Goal: Information Seeking & Learning: Learn about a topic

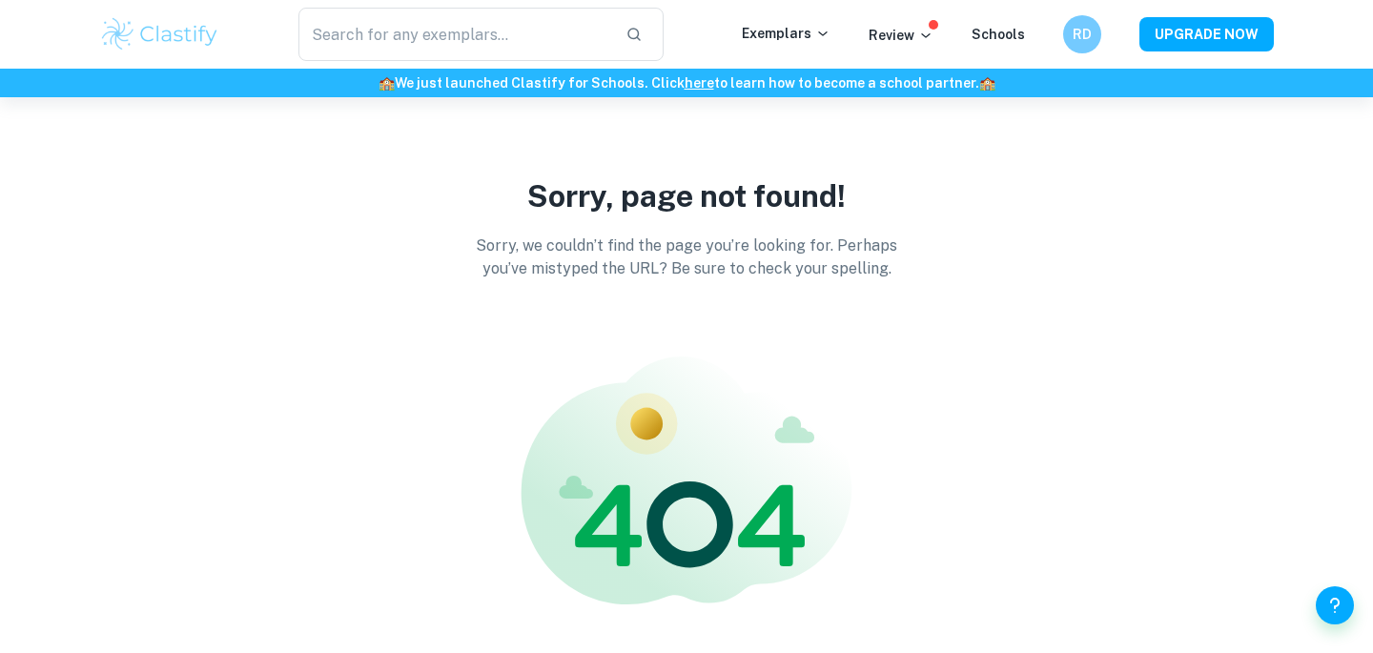
click at [139, 39] on img at bounding box center [159, 34] width 121 height 38
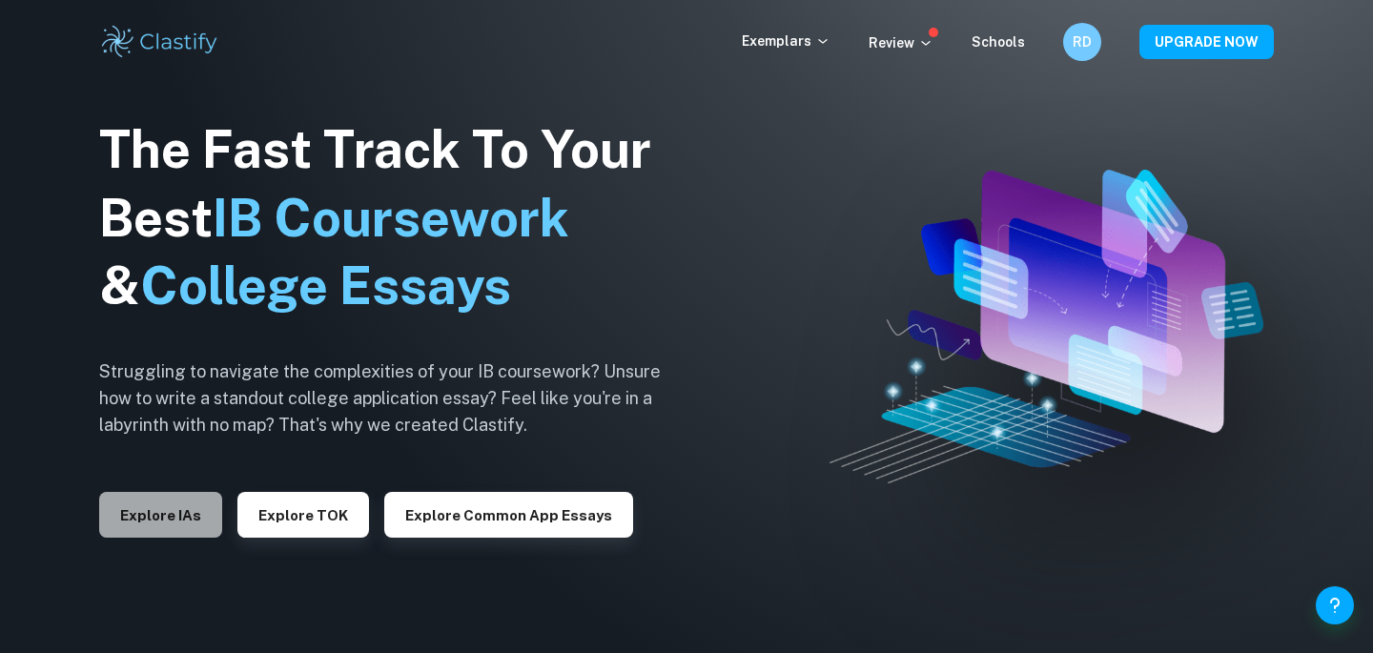
click at [172, 502] on button "Explore IAs" at bounding box center [160, 515] width 123 height 46
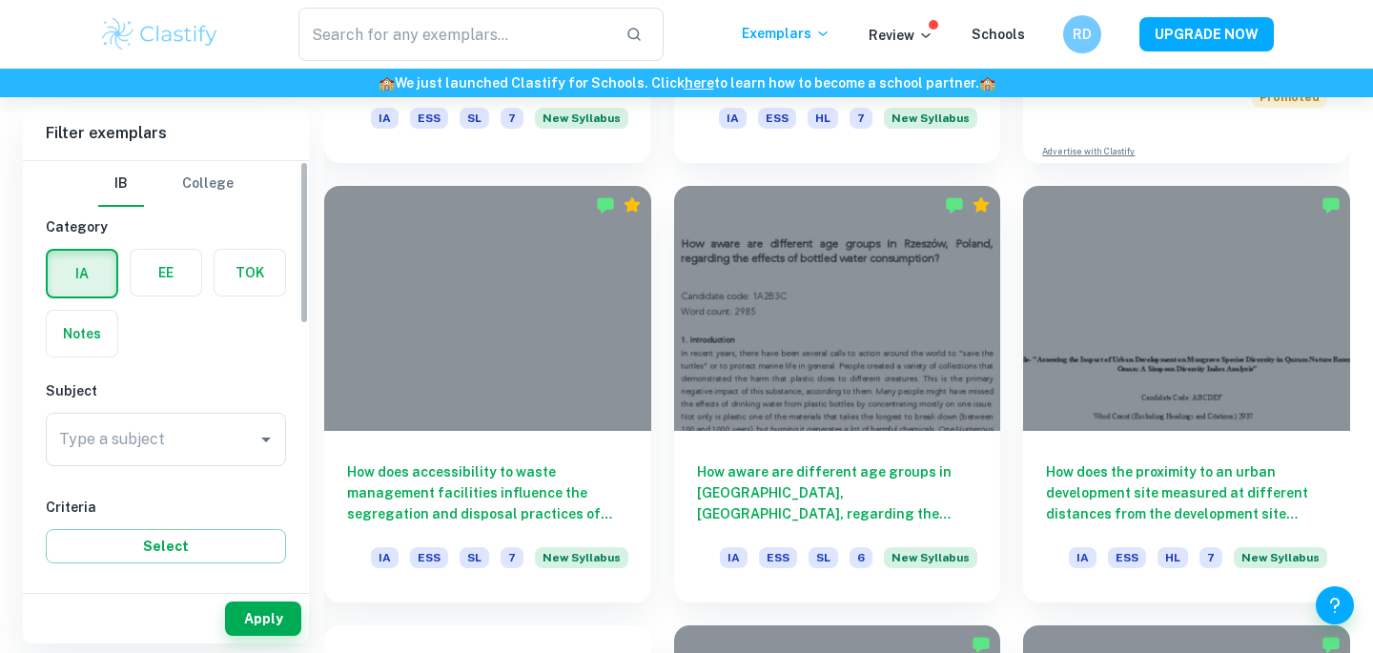
scroll to position [509, 0]
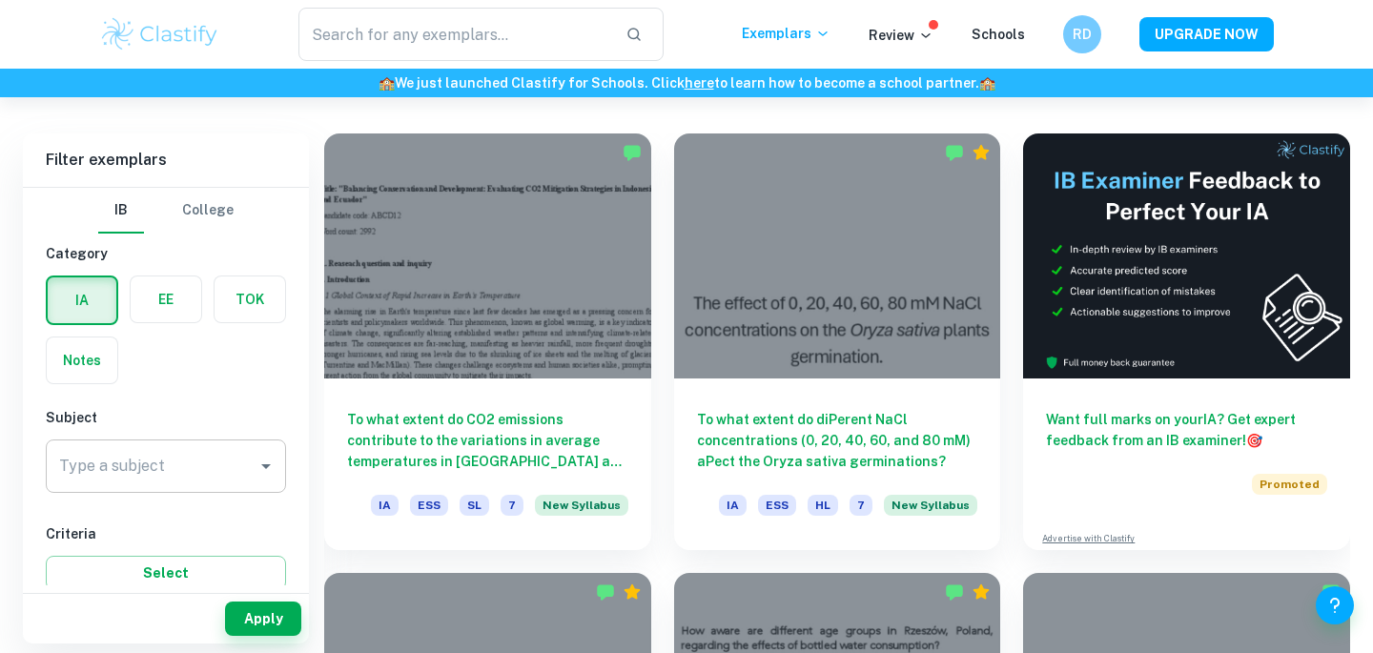
click at [136, 483] on input "Type a subject" at bounding box center [151, 466] width 195 height 36
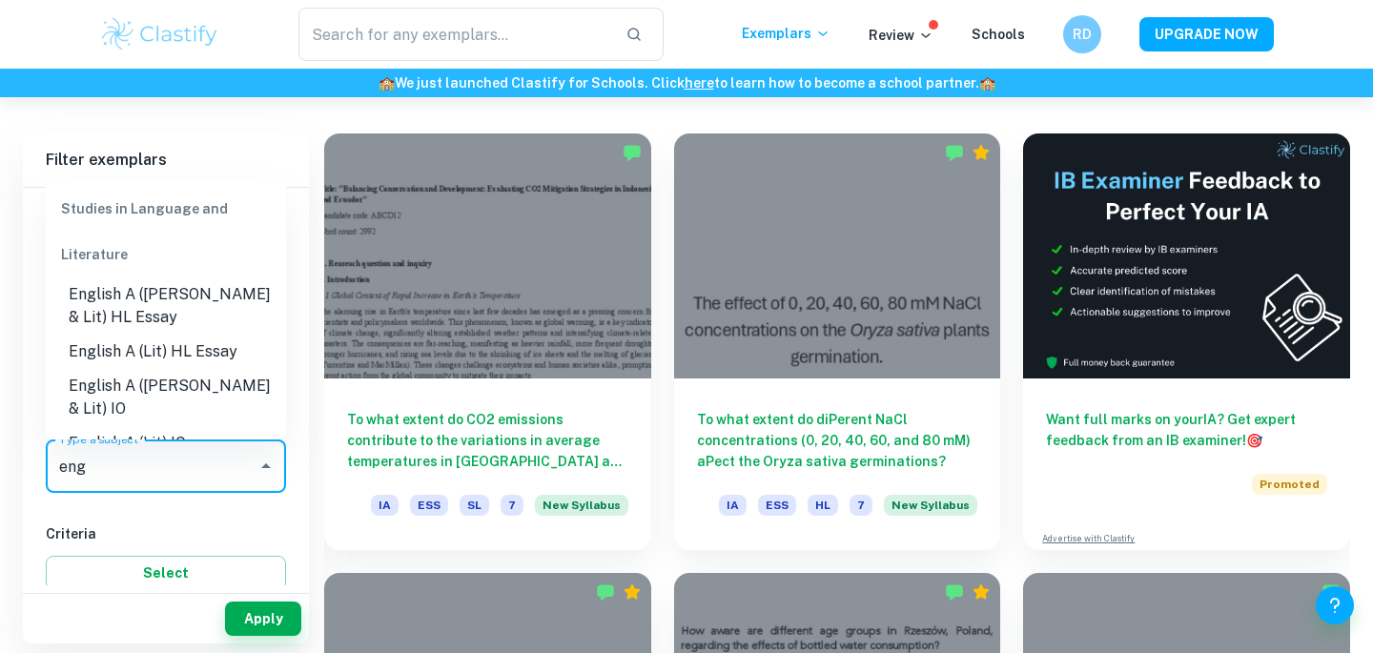
click at [113, 394] on li "English A ([PERSON_NAME] & Lit) IO" at bounding box center [166, 397] width 240 height 57
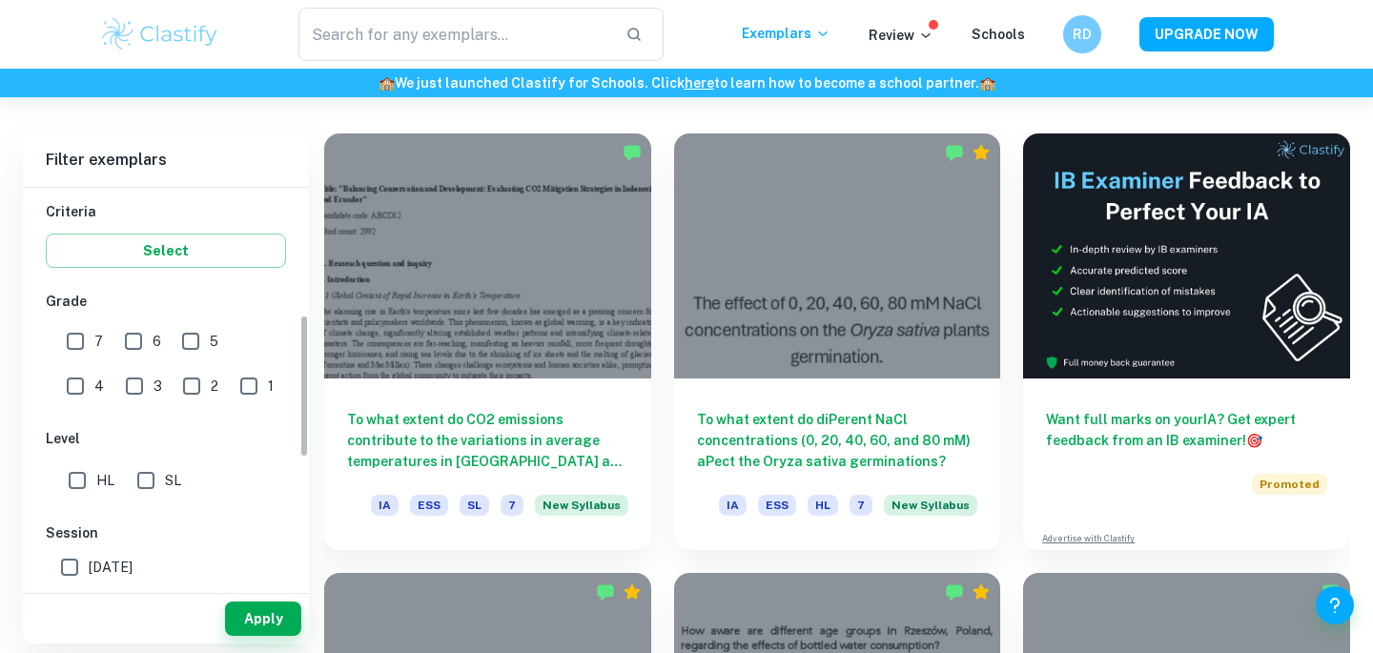
scroll to position [353, 0]
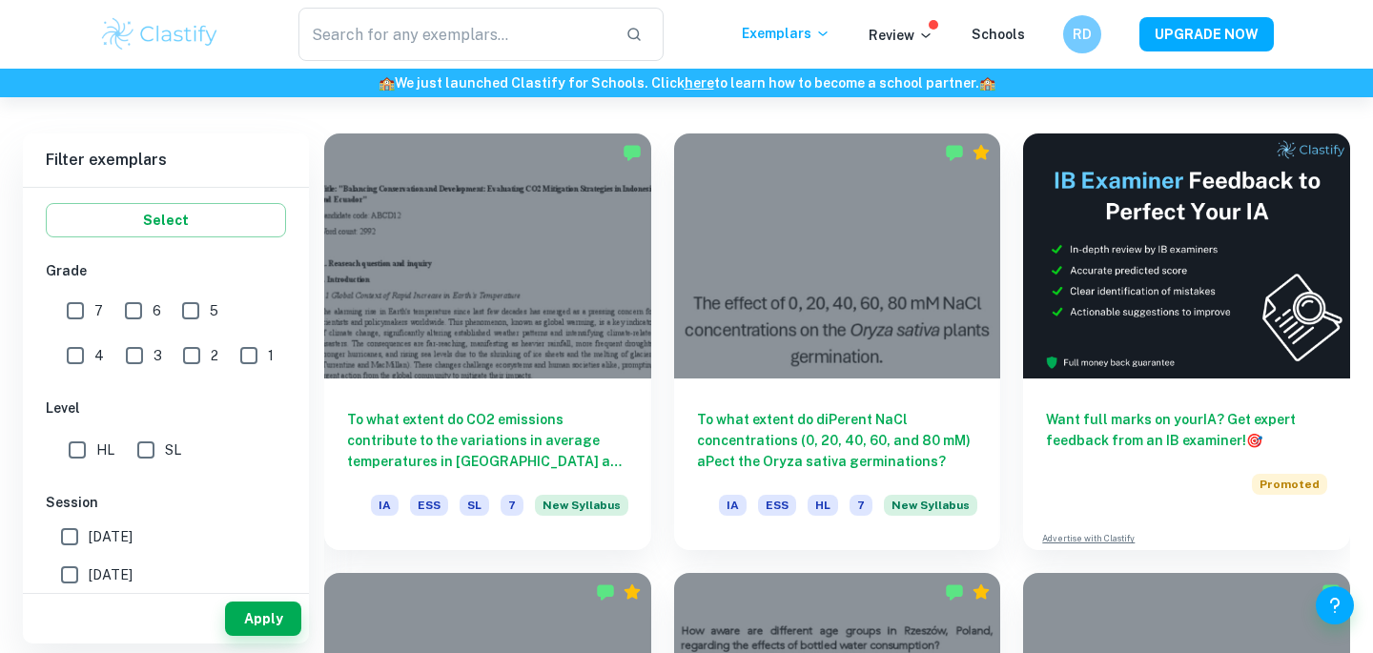
type input "English A ([PERSON_NAME] & Lit) IO"
click at [66, 307] on input "7" at bounding box center [75, 311] width 38 height 38
checkbox input "true"
click at [68, 544] on input "[DATE]" at bounding box center [70, 537] width 38 height 38
checkbox input "true"
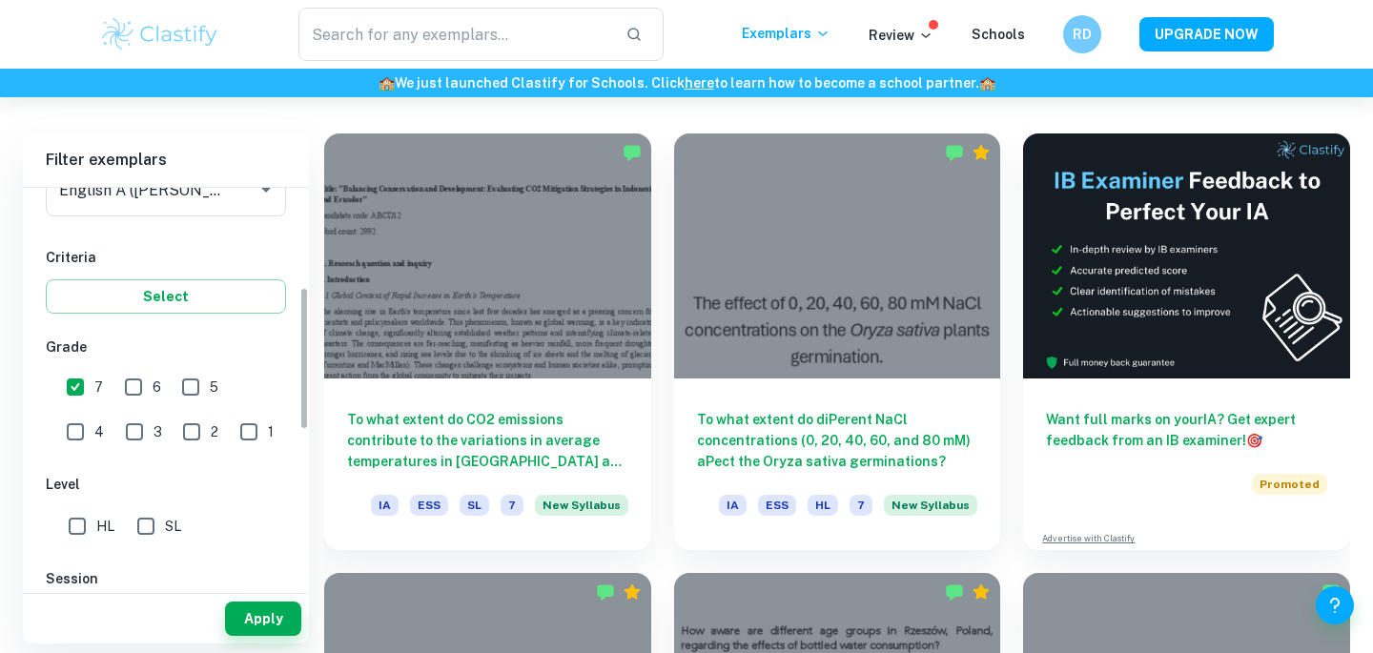
scroll to position [180, 0]
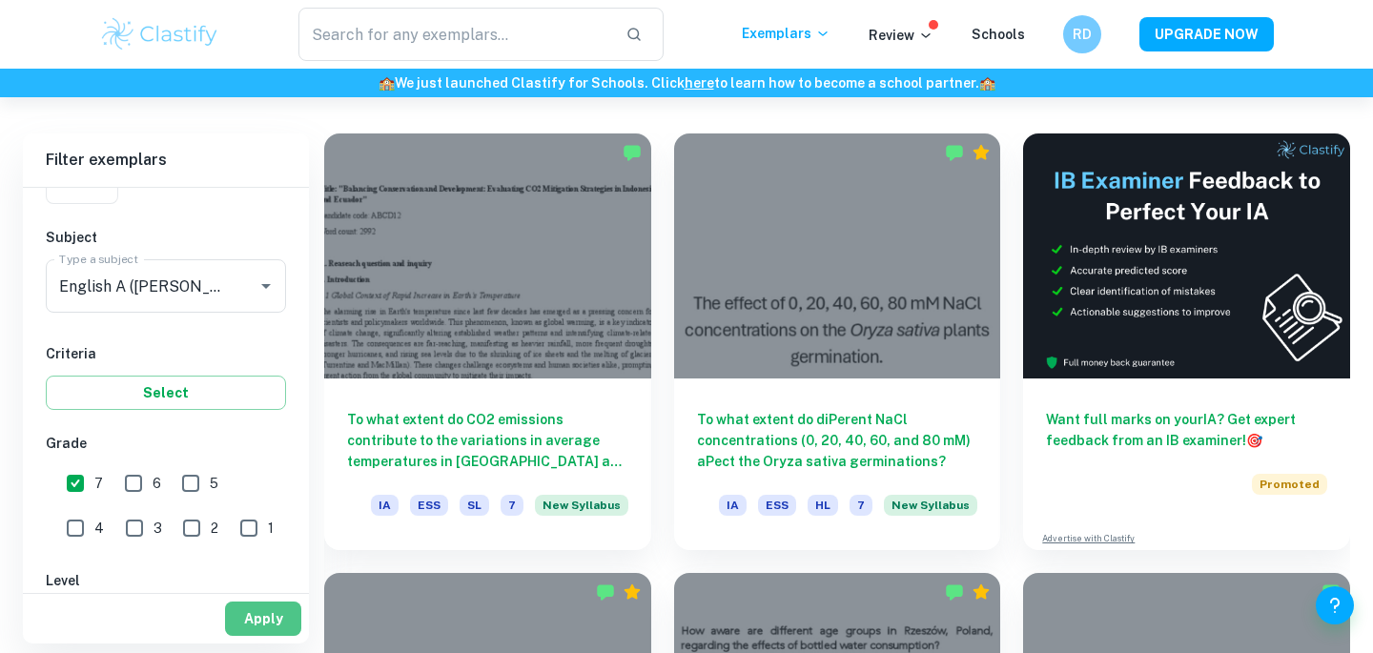
click at [250, 611] on button "Apply" at bounding box center [263, 619] width 76 height 34
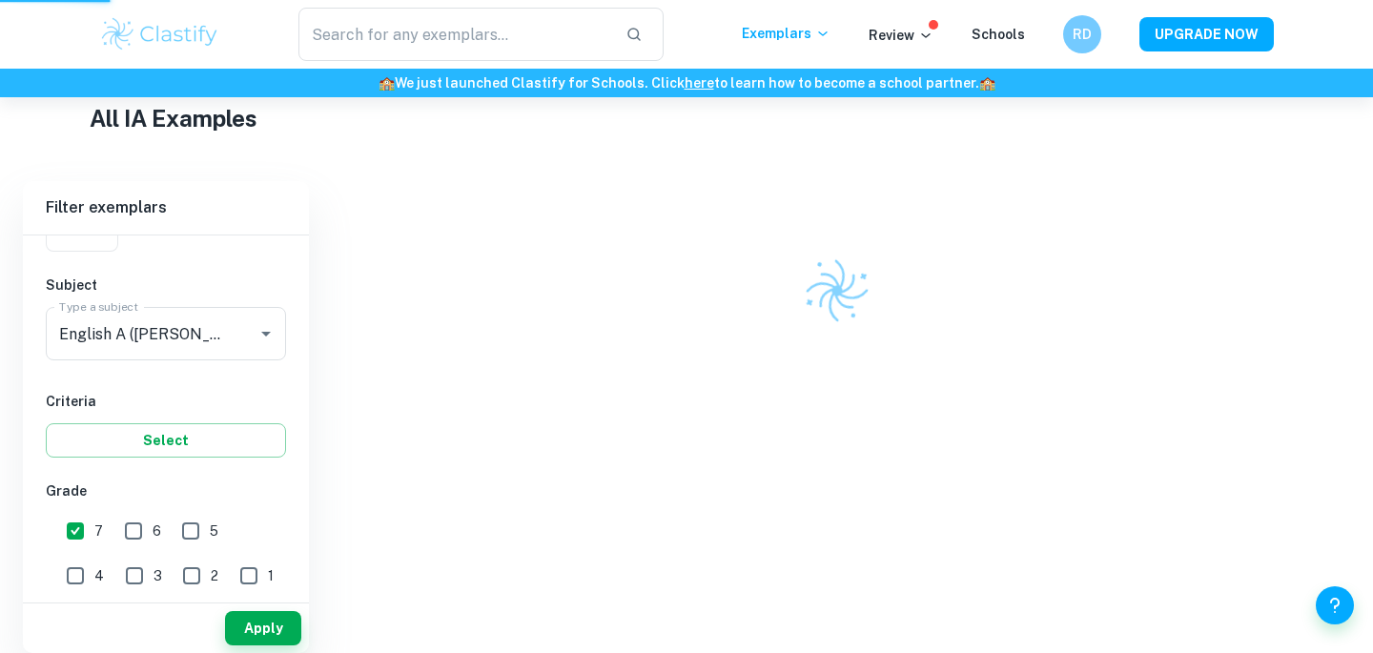
scroll to position [357, 0]
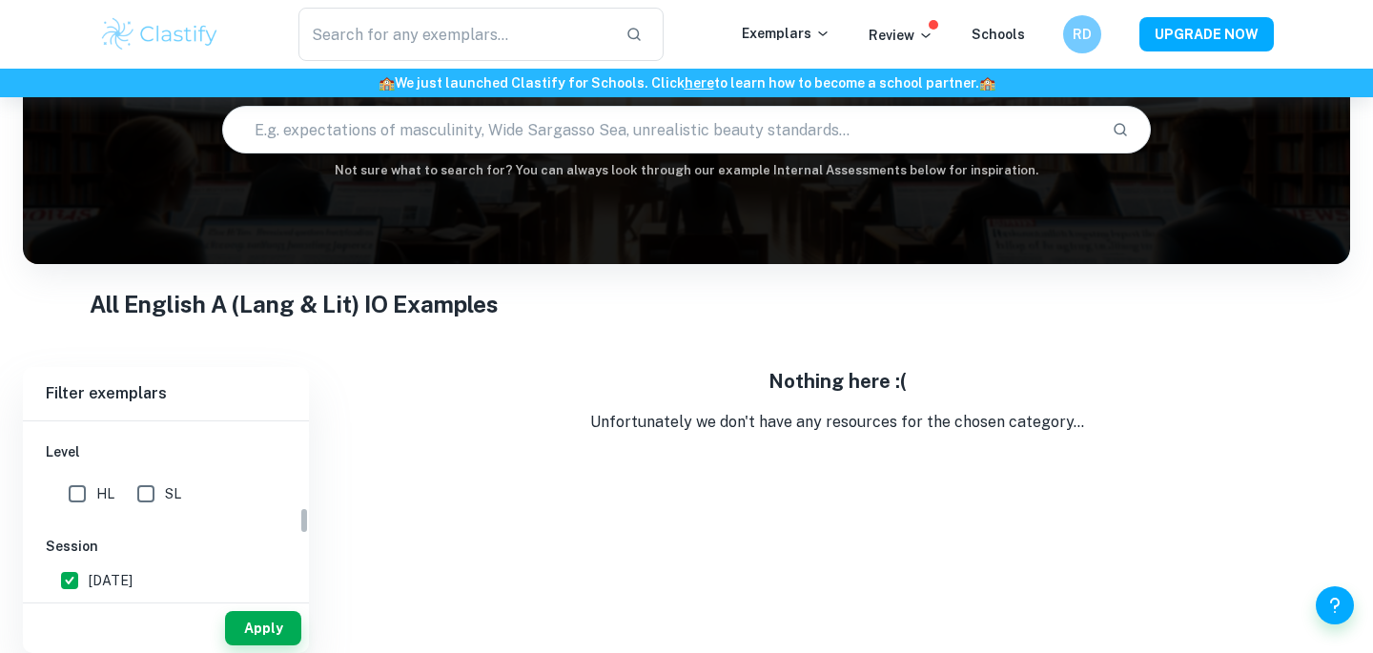
scroll to position [542, 0]
click at [72, 572] on input "[DATE]" at bounding box center [70, 582] width 38 height 38
checkbox input "false"
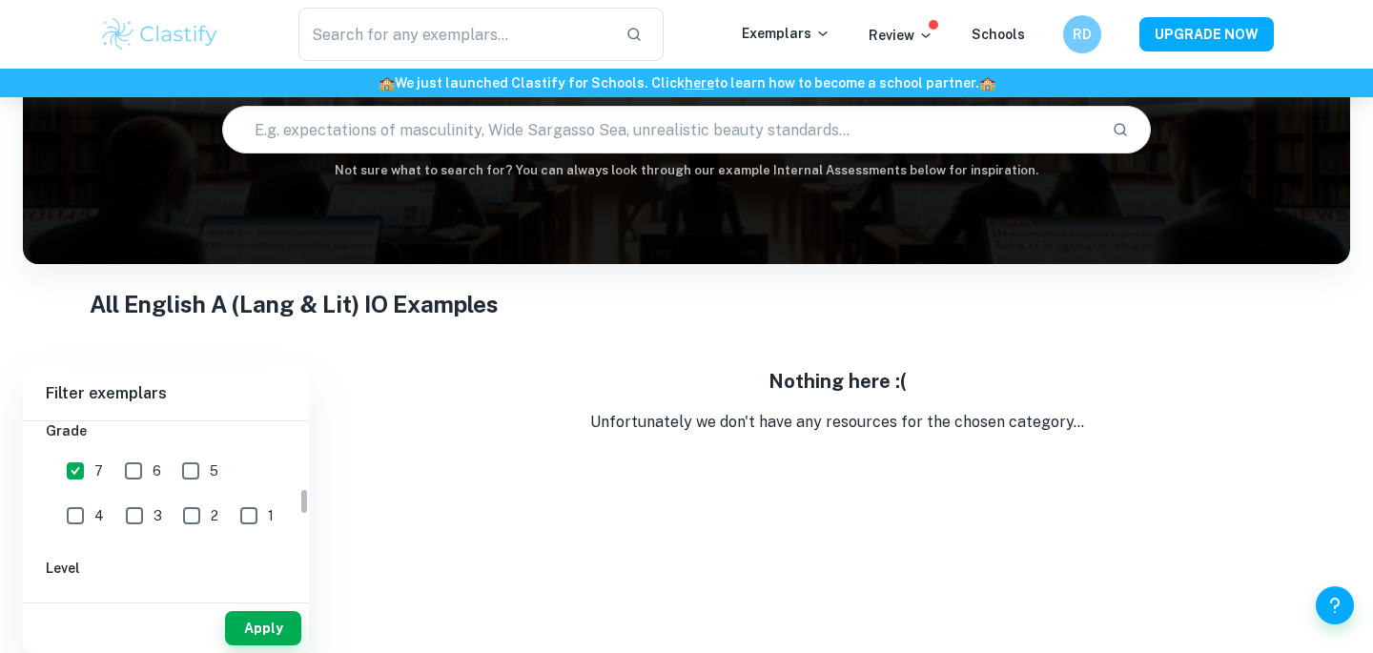
scroll to position [418, 0]
click at [245, 624] on button "Apply" at bounding box center [263, 628] width 76 height 34
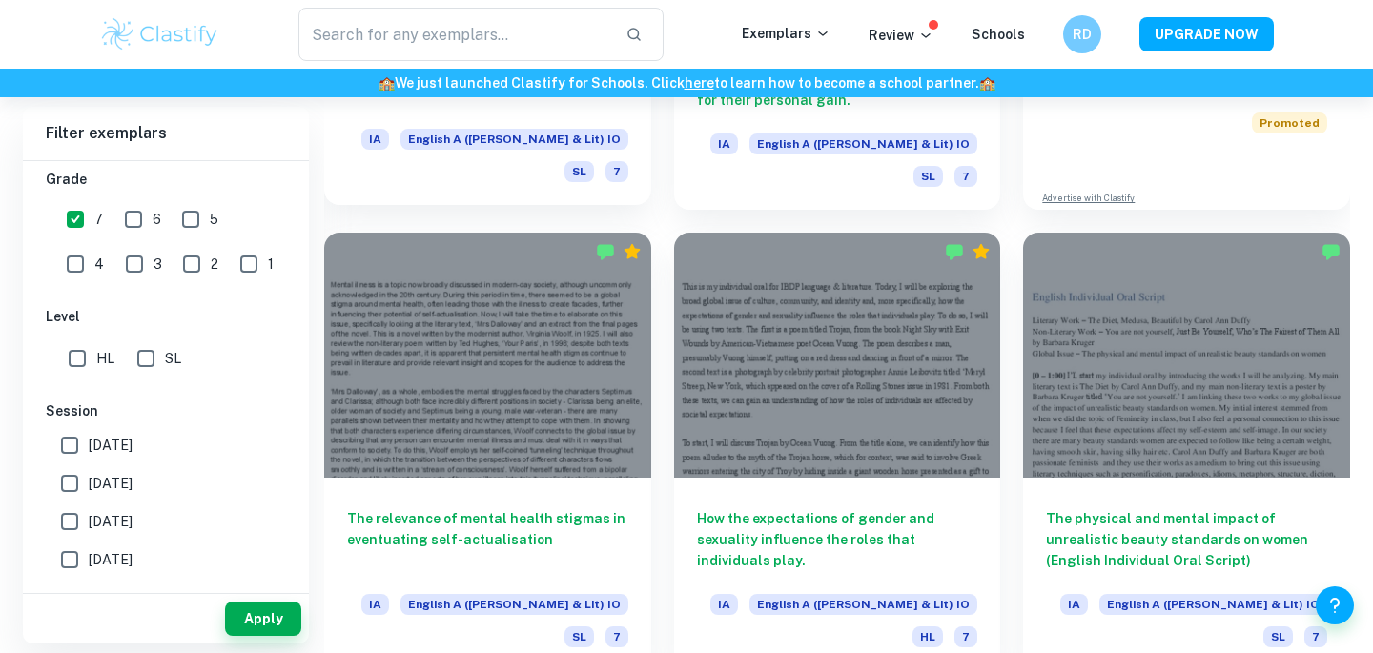
scroll to position [814, 0]
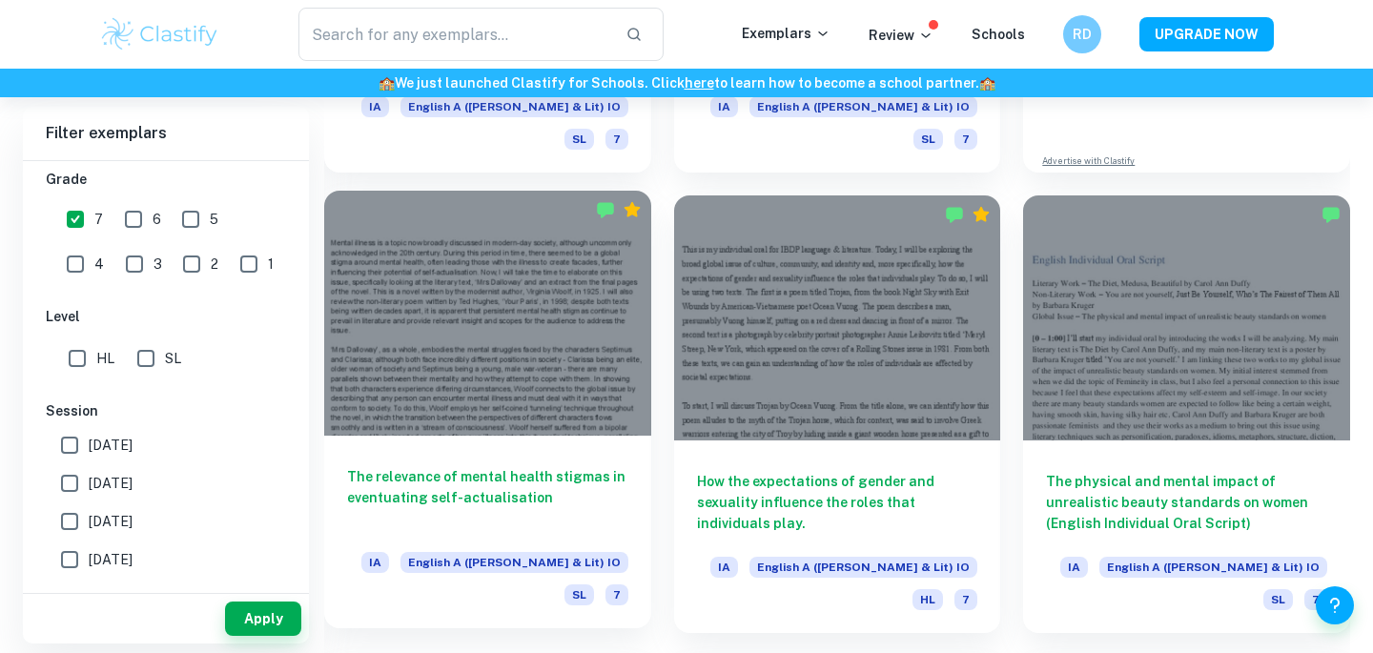
click at [390, 334] on div at bounding box center [487, 313] width 327 height 245
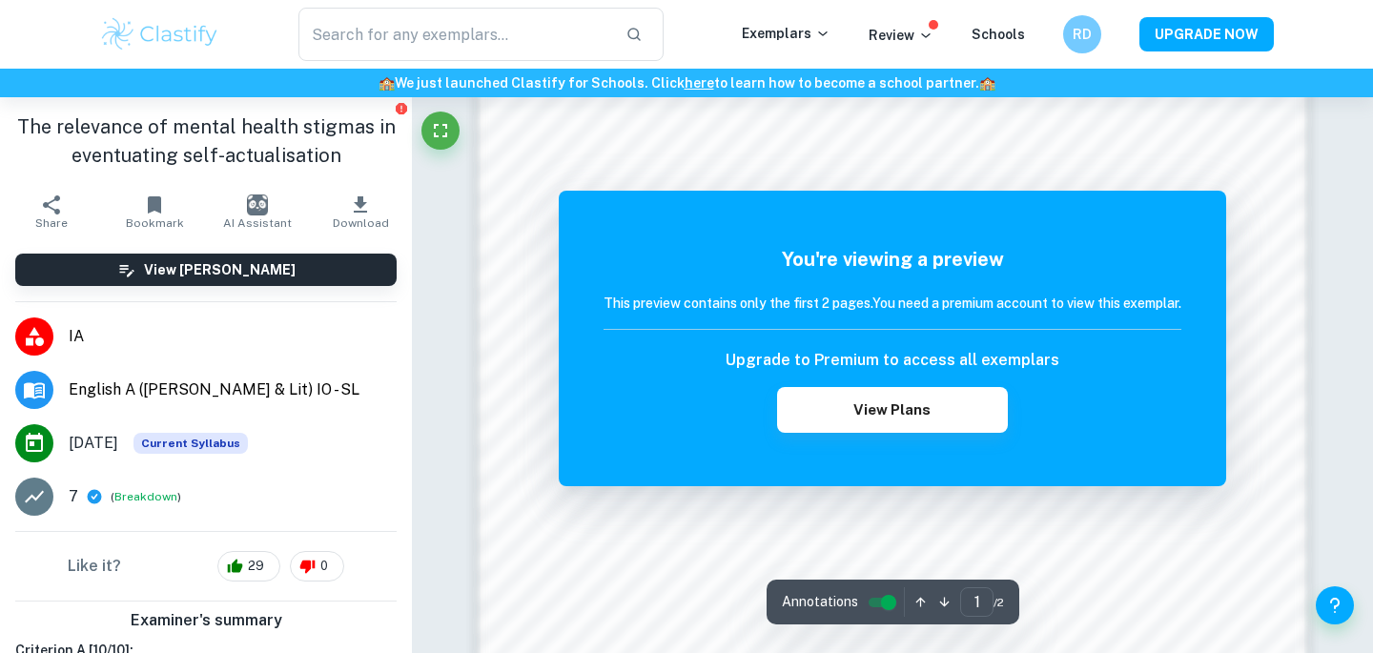
scroll to position [1737, 0]
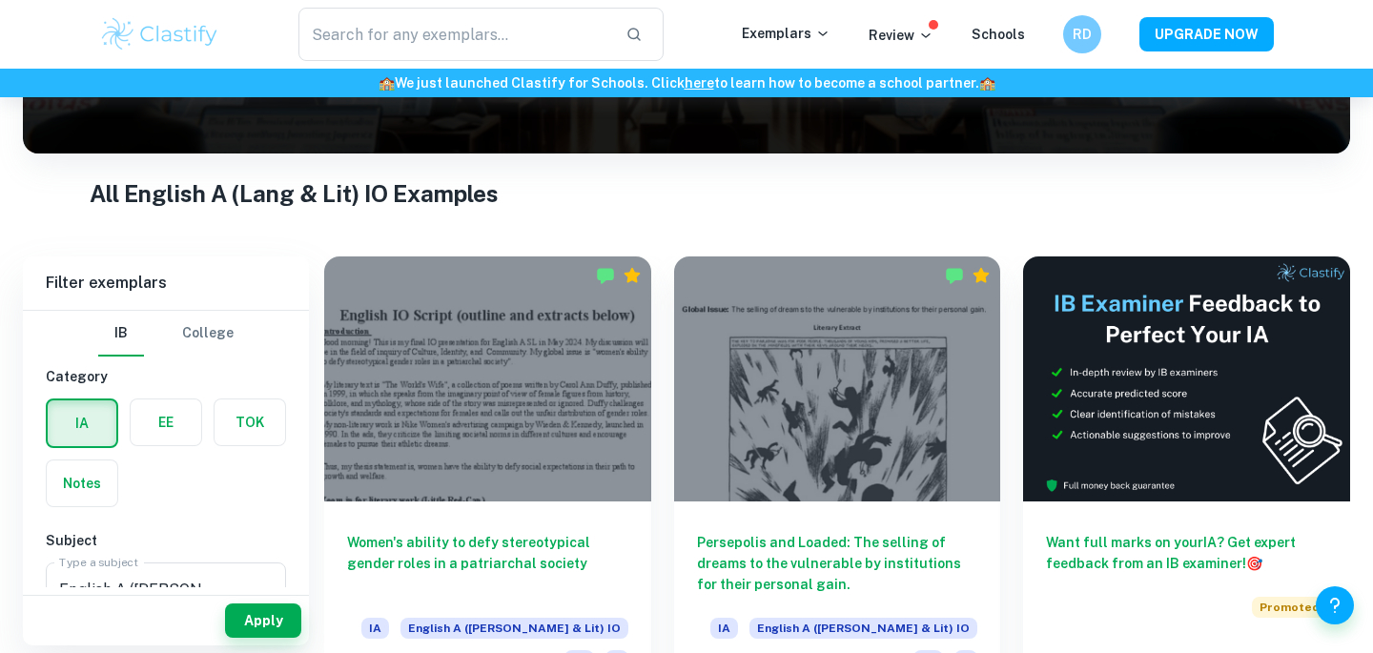
scroll to position [295, 0]
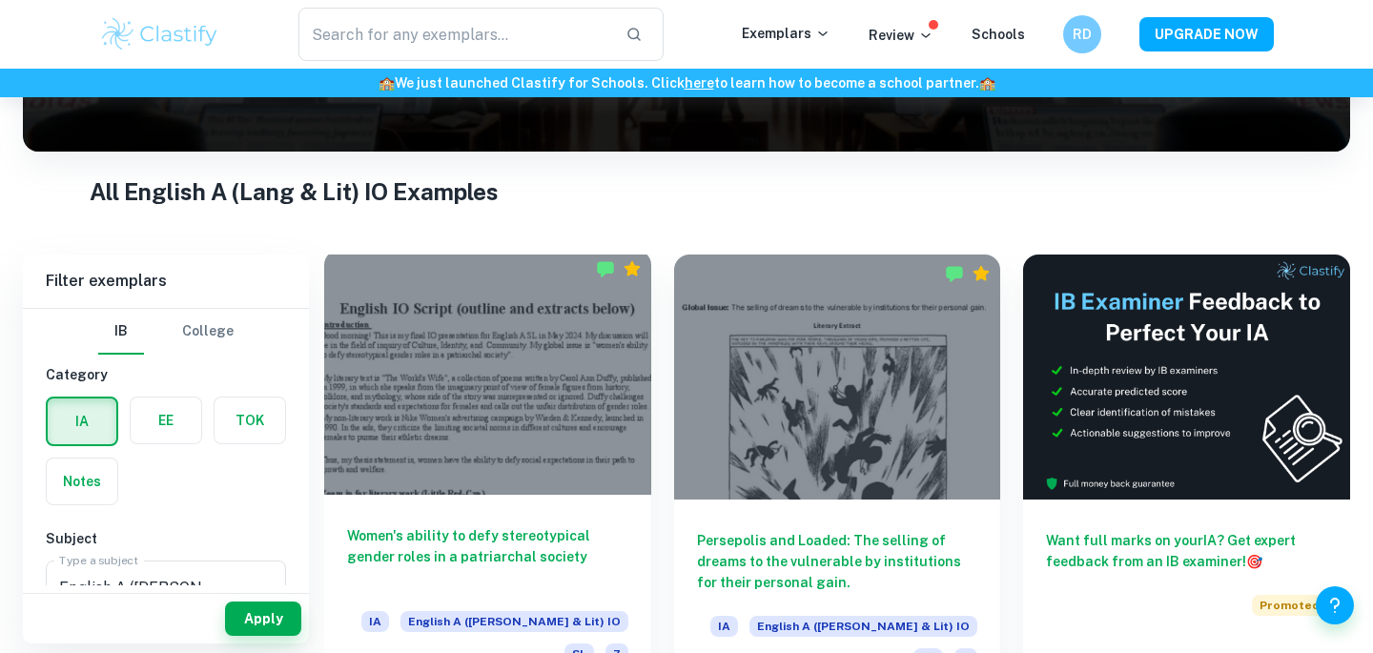
click at [418, 313] on div at bounding box center [487, 372] width 327 height 245
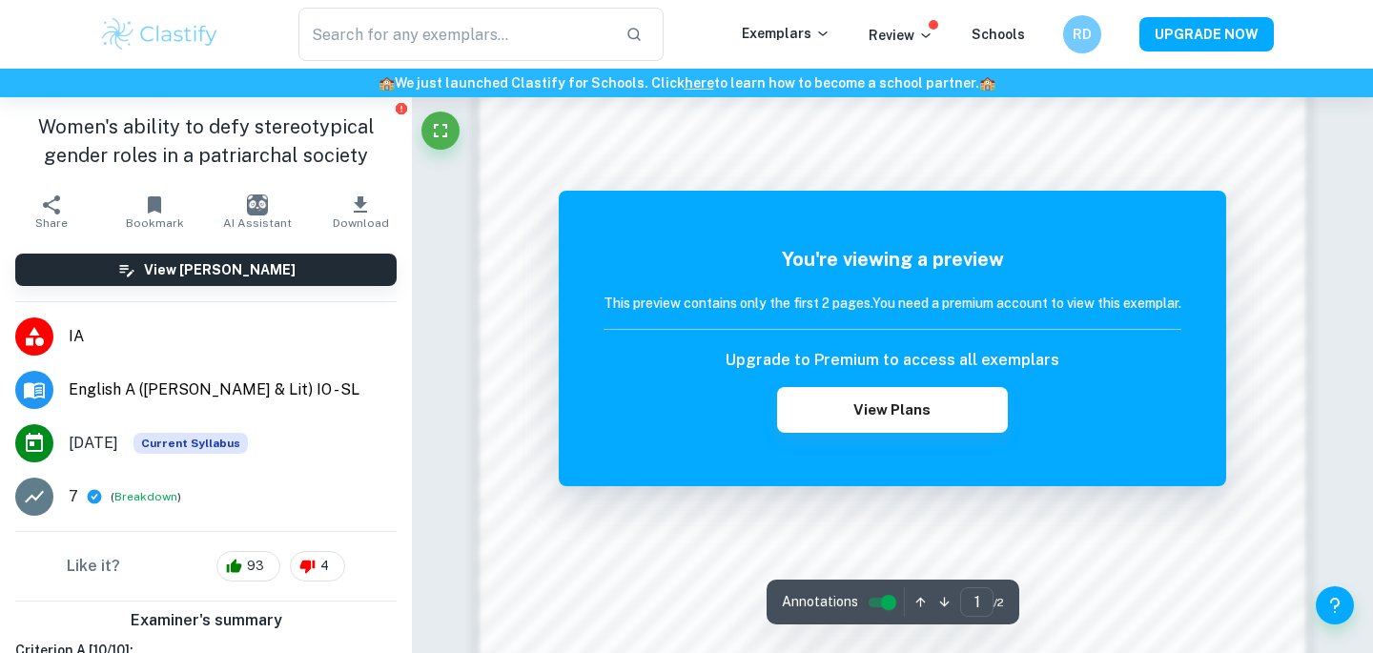
scroll to position [1935, 0]
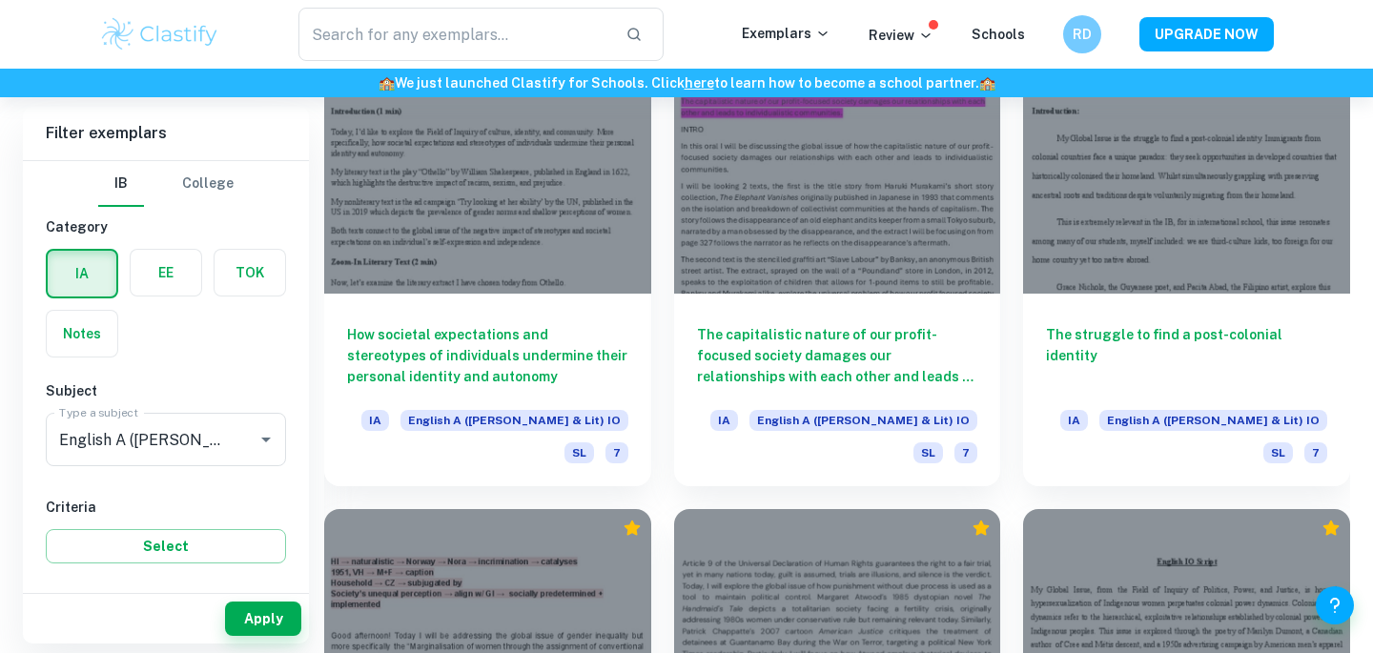
scroll to position [2193, 0]
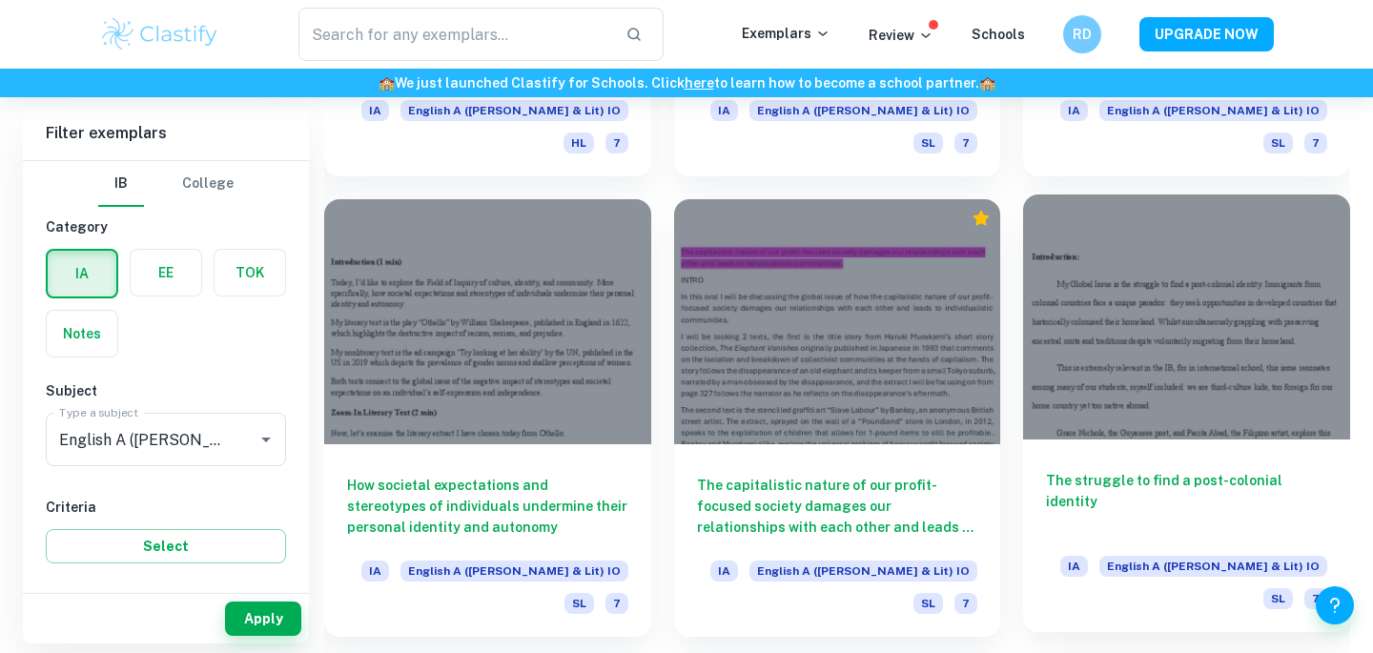
click at [1061, 300] on div at bounding box center [1186, 317] width 327 height 245
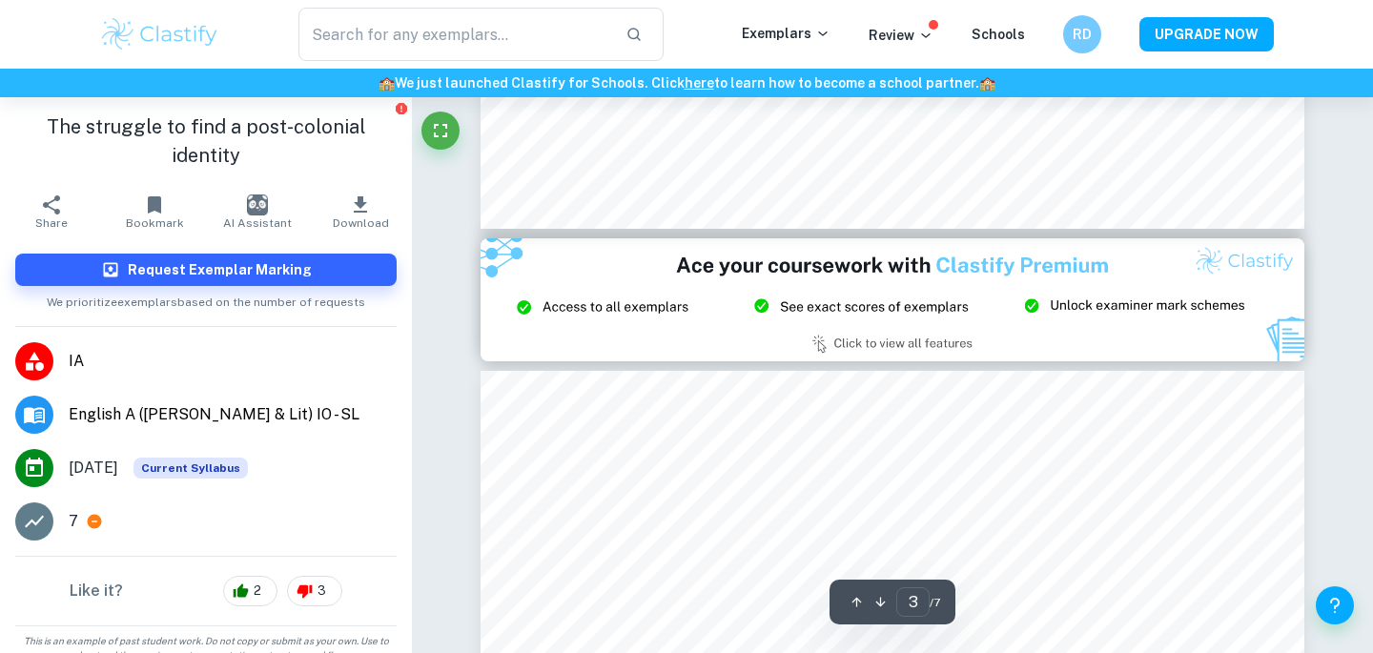
type input "2"
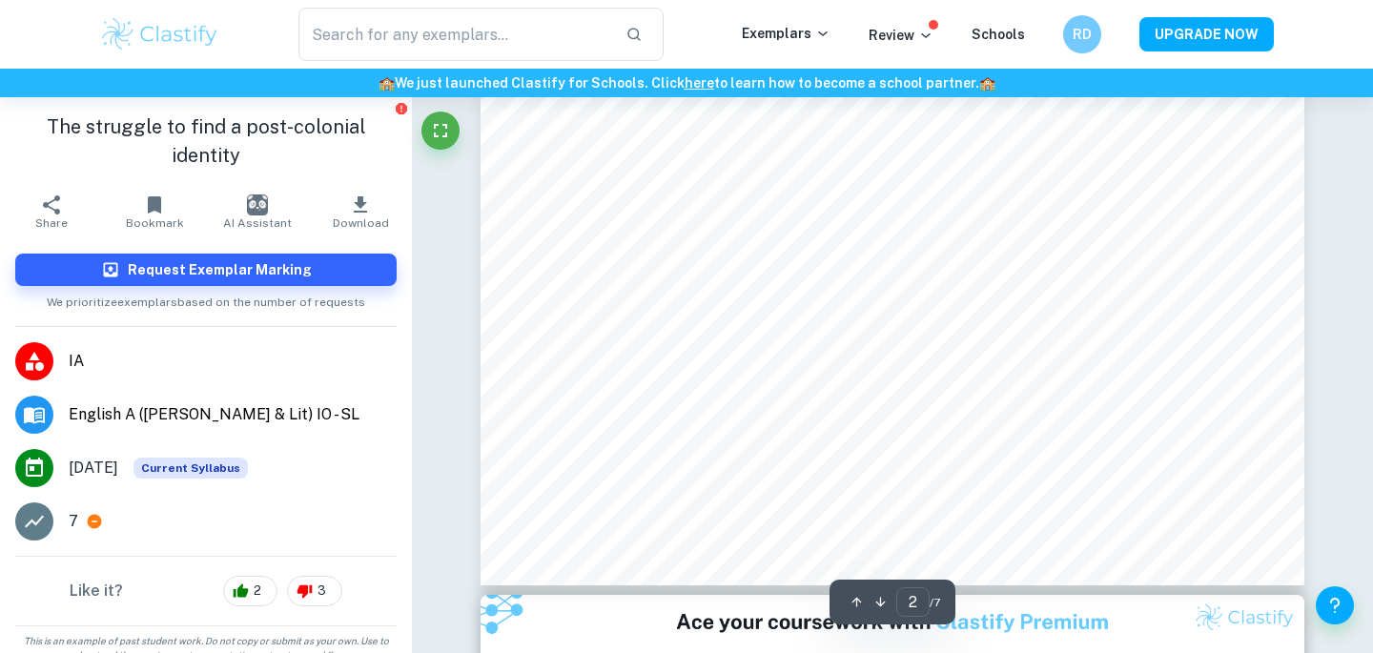
scroll to position [1448, 0]
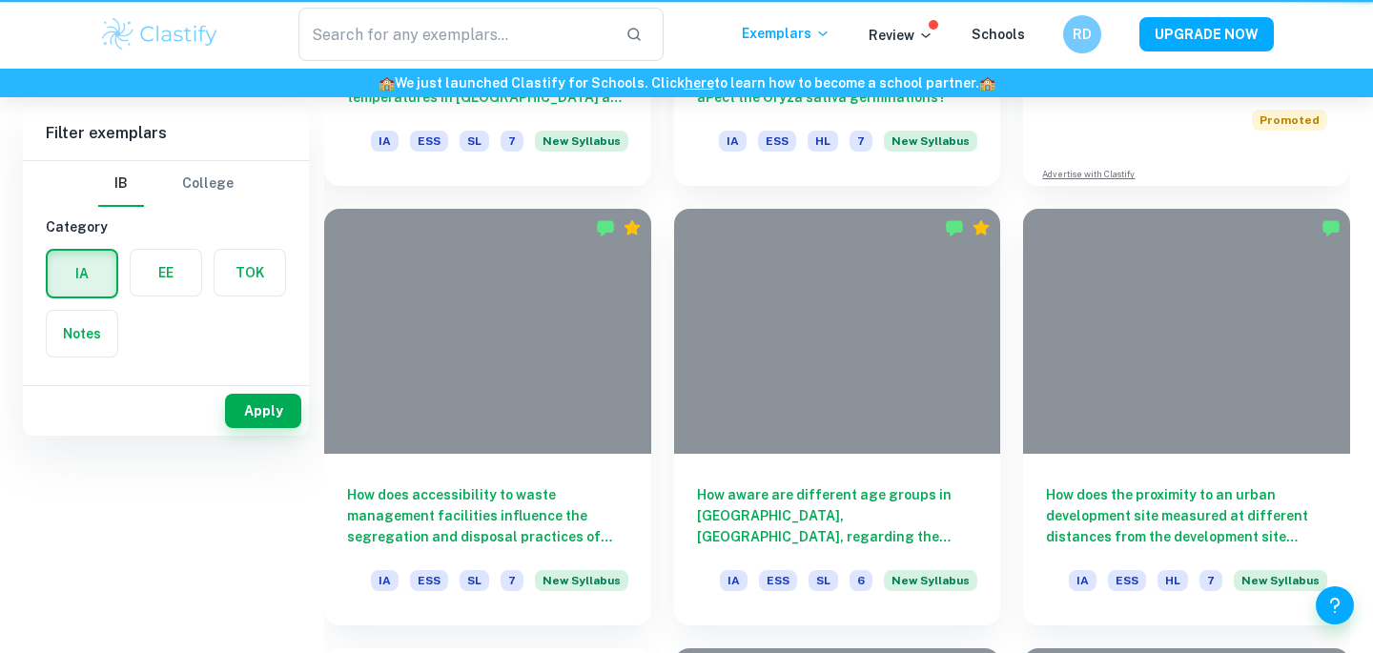
scroll to position [328, 0]
